Goal: Task Accomplishment & Management: Manage account settings

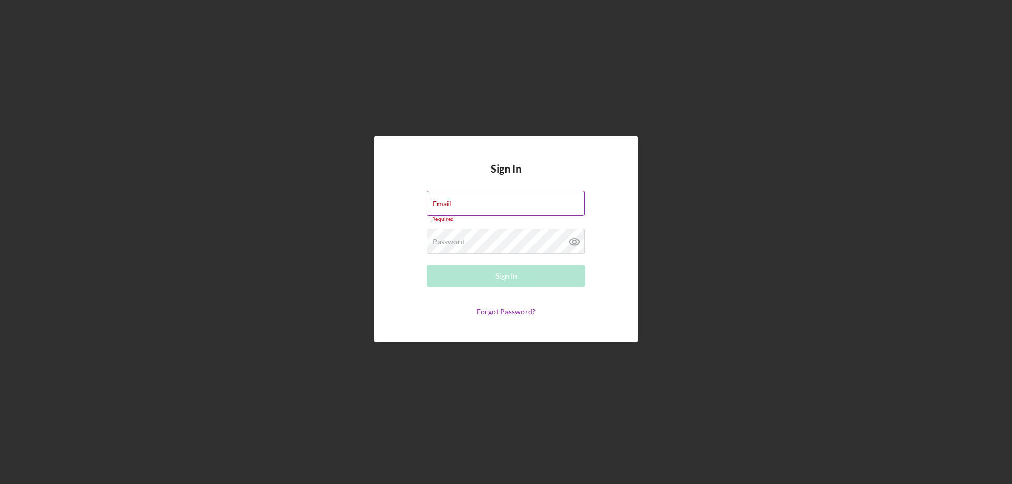
click at [476, 198] on div "Email Required" at bounding box center [506, 207] width 158 height 32
click at [501, 204] on input "Email" at bounding box center [506, 203] width 158 height 25
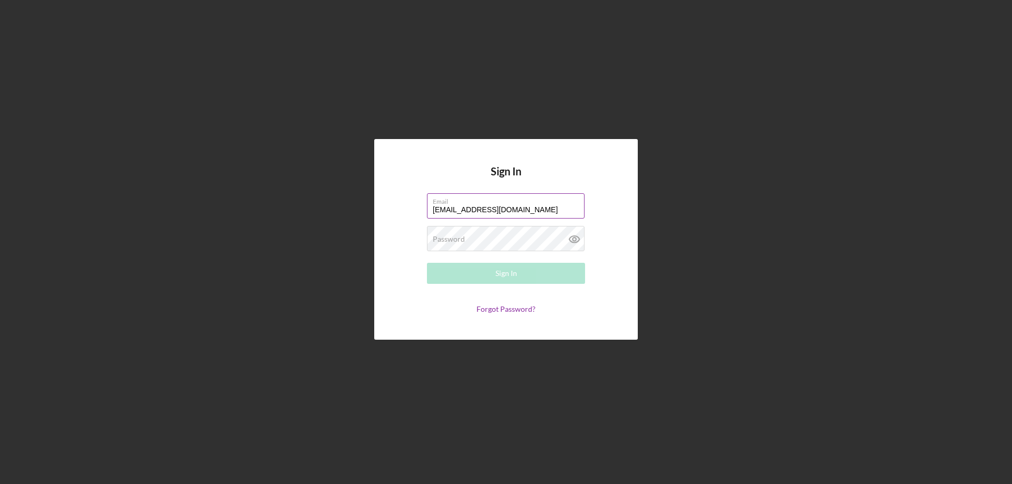
type input "[EMAIL_ADDRESS][DOMAIN_NAME]"
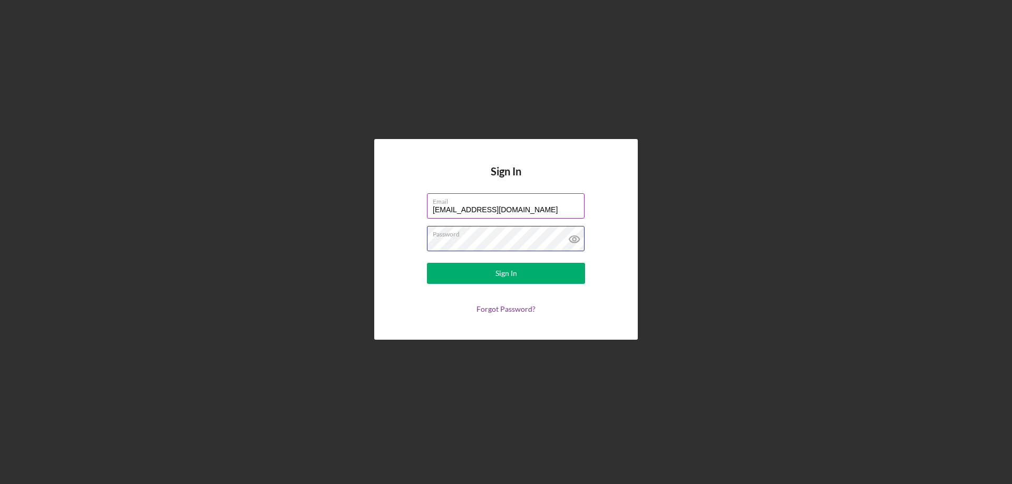
click at [427, 263] on button "Sign In" at bounding box center [506, 273] width 158 height 21
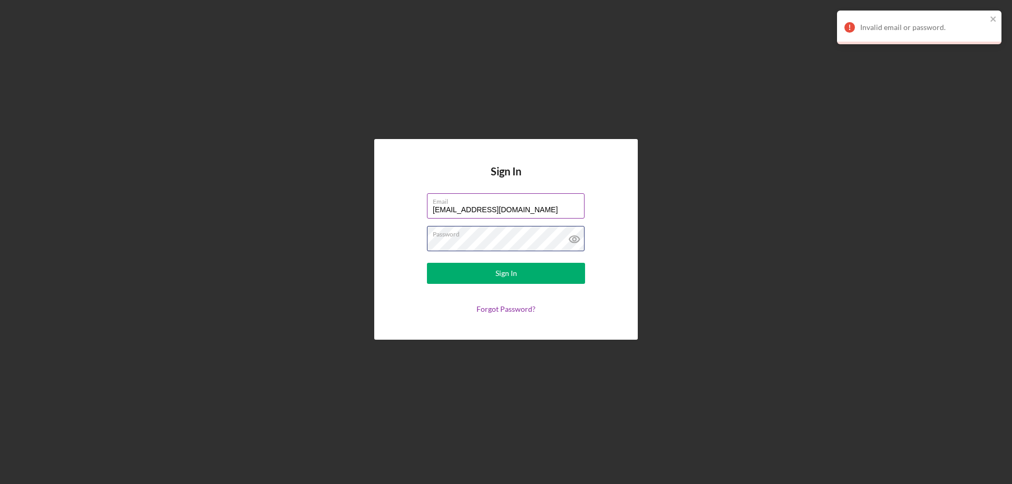
click at [427, 263] on button "Sign In" at bounding box center [506, 273] width 158 height 21
